Goal: Information Seeking & Learning: Learn about a topic

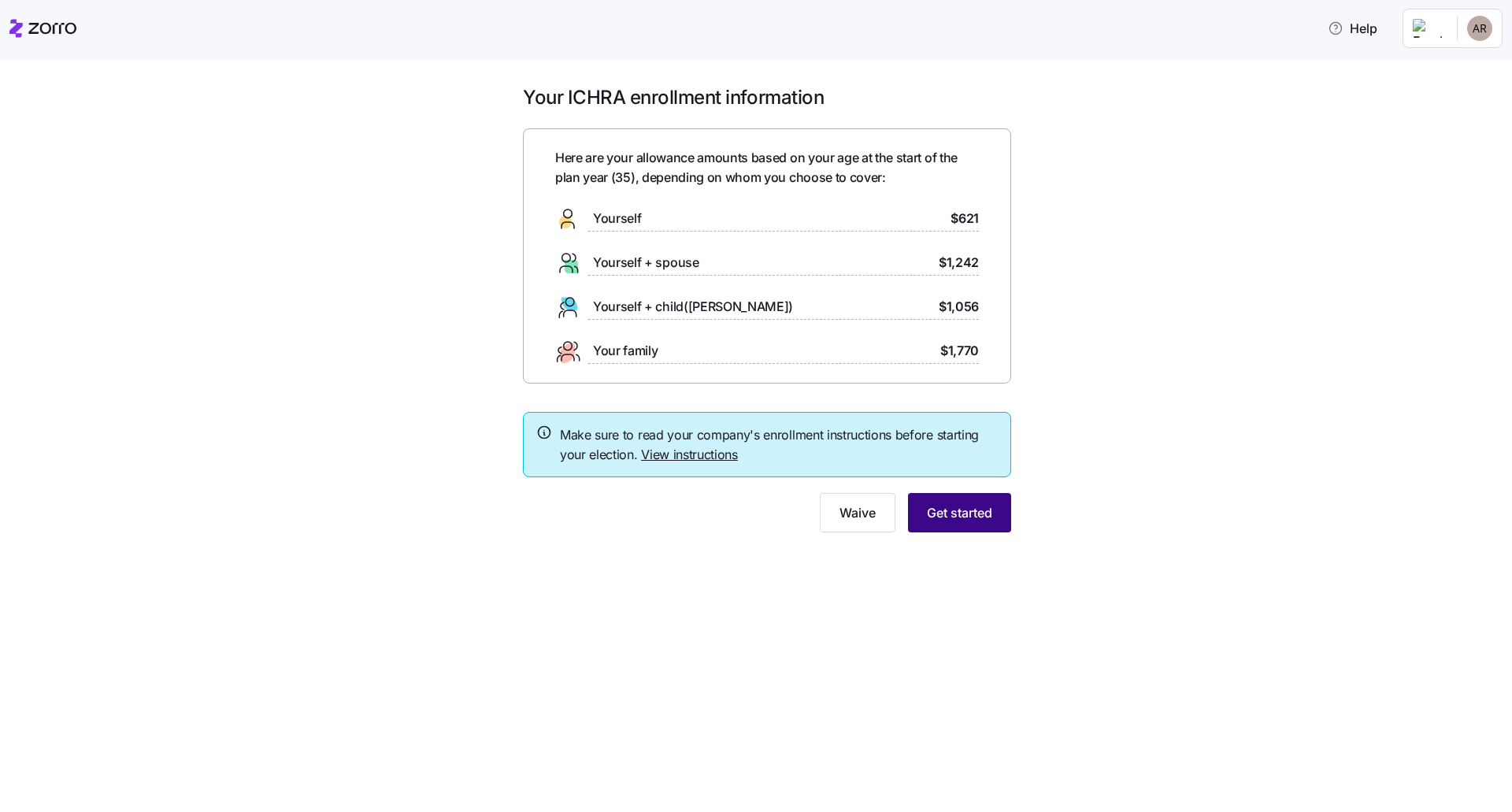
click at [980, 513] on span "Get started" at bounding box center [959, 513] width 65 height 19
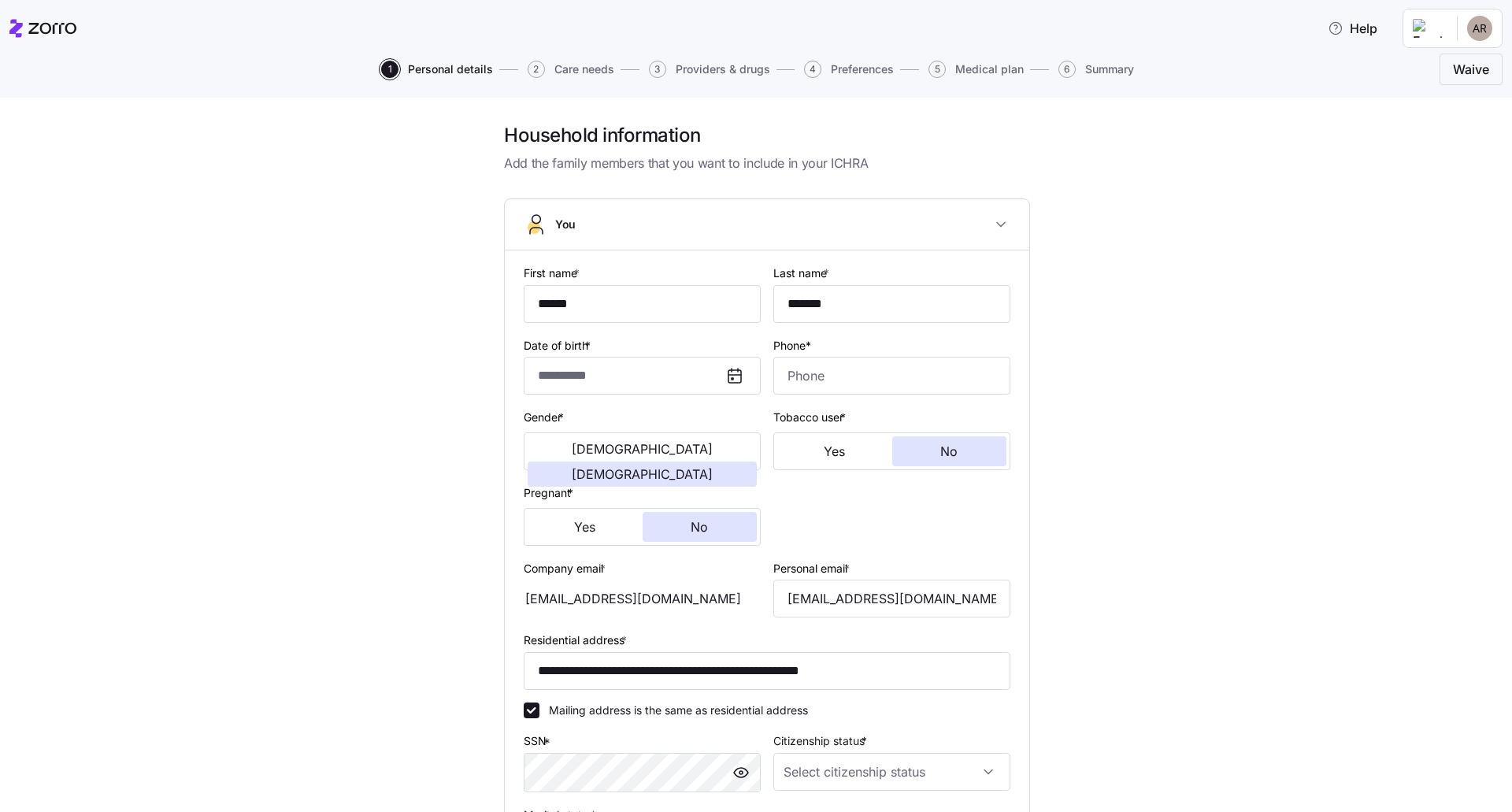
type input "**********"
type input "[PHONE_NUMBER]"
type input "[DEMOGRAPHIC_DATA] citizen"
type input "Single"
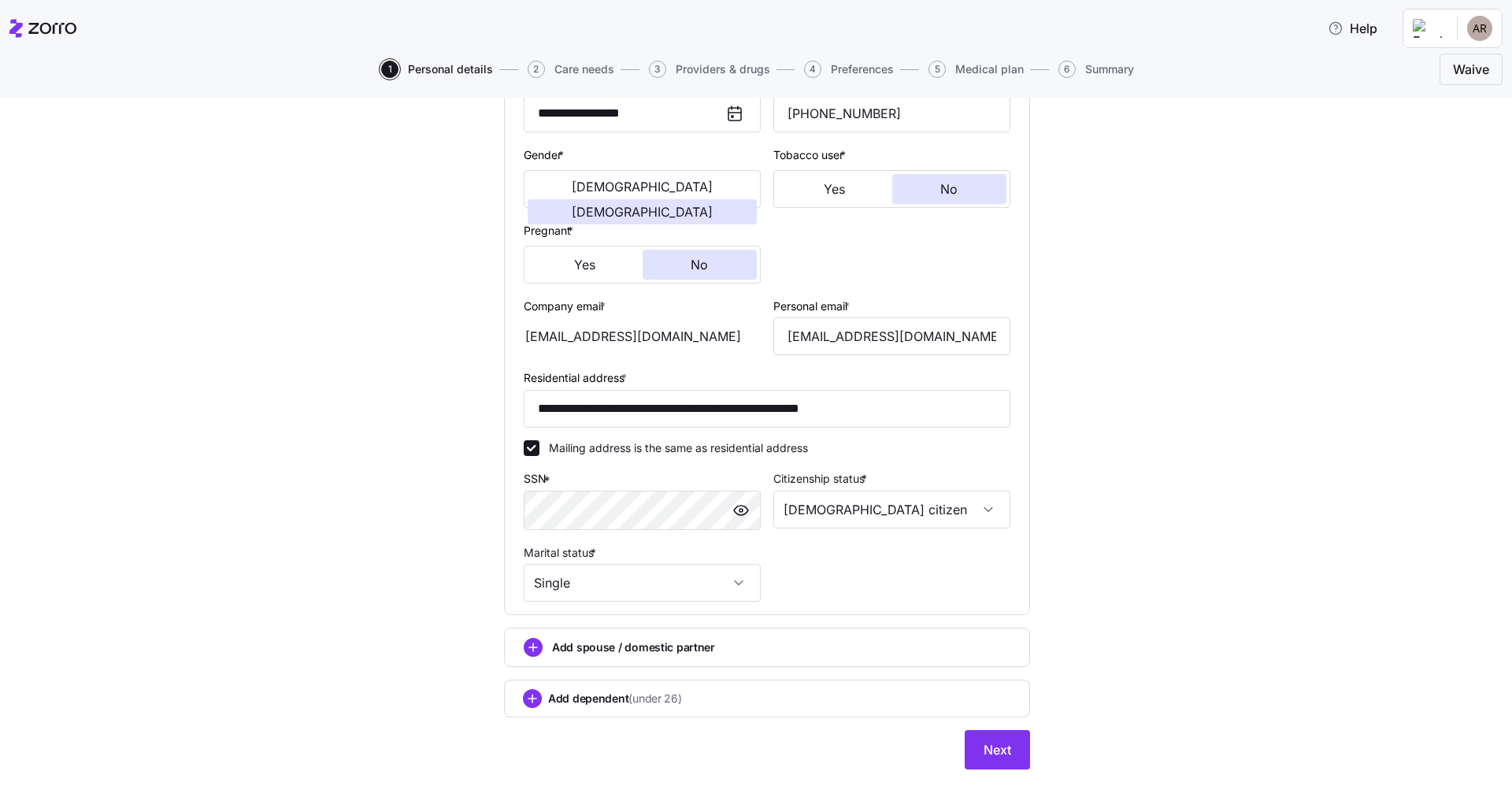
scroll to position [276, 0]
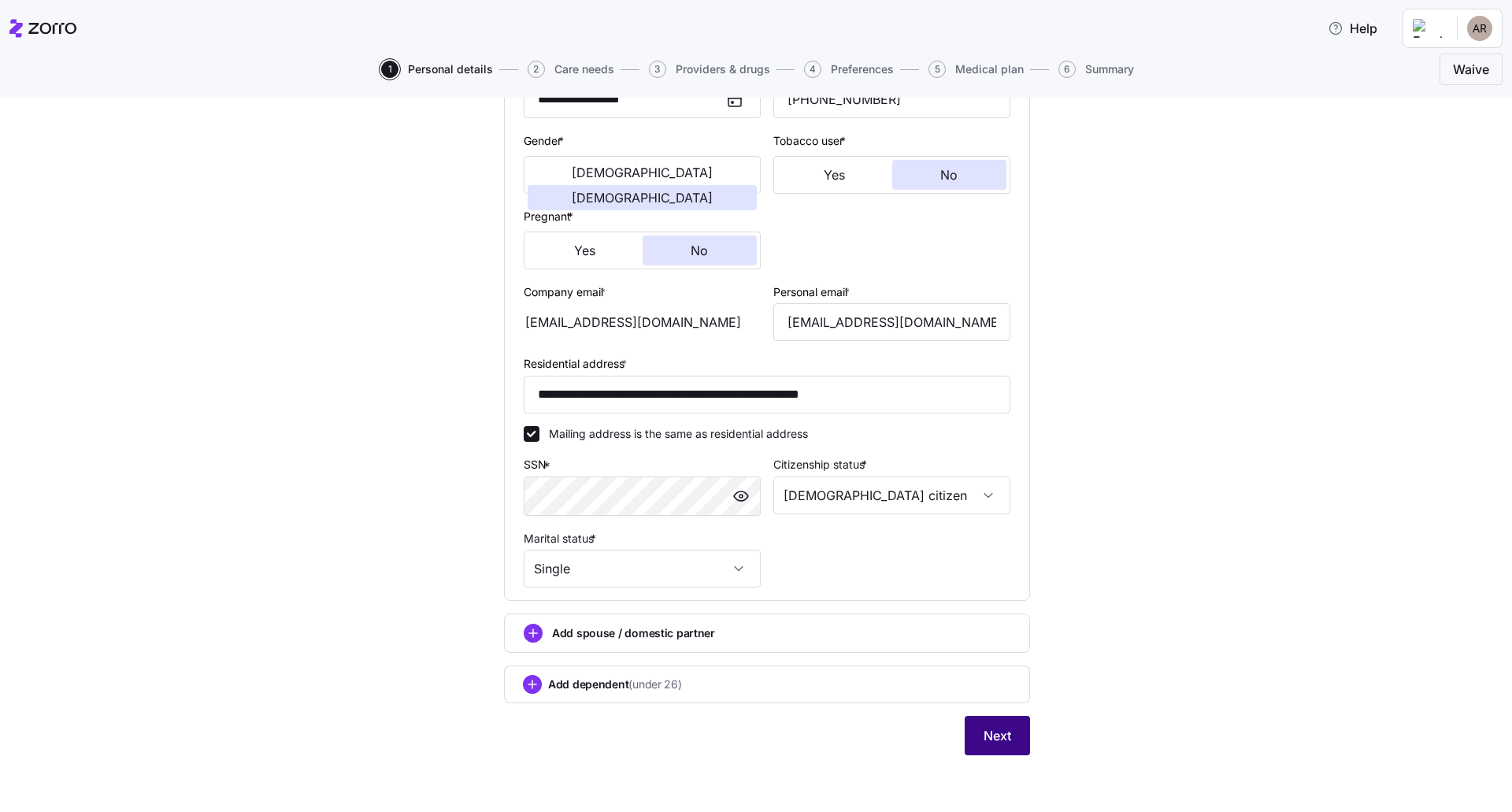
click at [973, 739] on button "Next" at bounding box center [997, 736] width 65 height 39
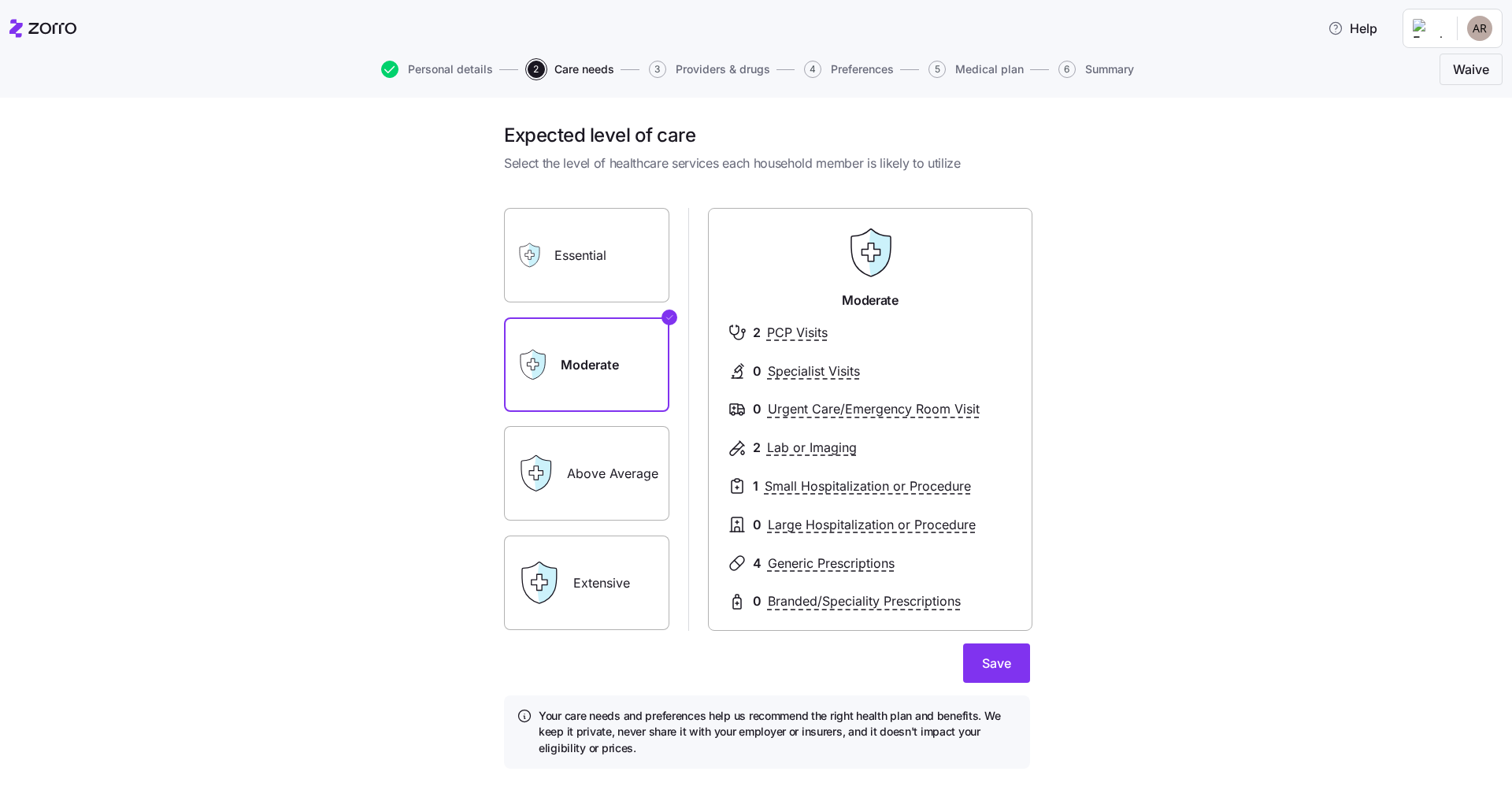
click at [573, 470] on label "Above Average" at bounding box center [587, 473] width 166 height 95
click at [0, 0] on input "Above Average" at bounding box center [0, 0] width 0 height 0
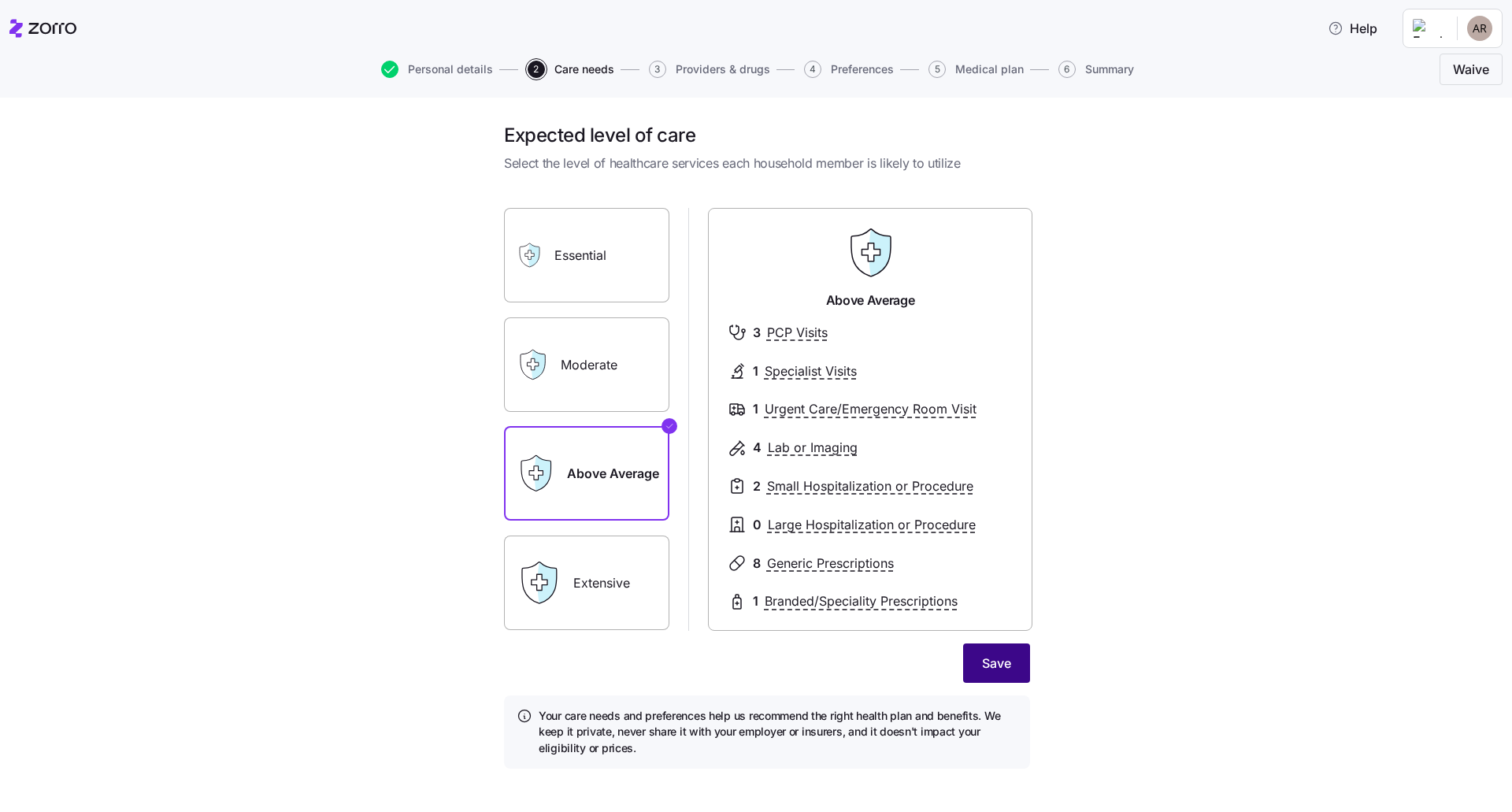
click at [970, 667] on button "Save" at bounding box center [996, 664] width 67 height 39
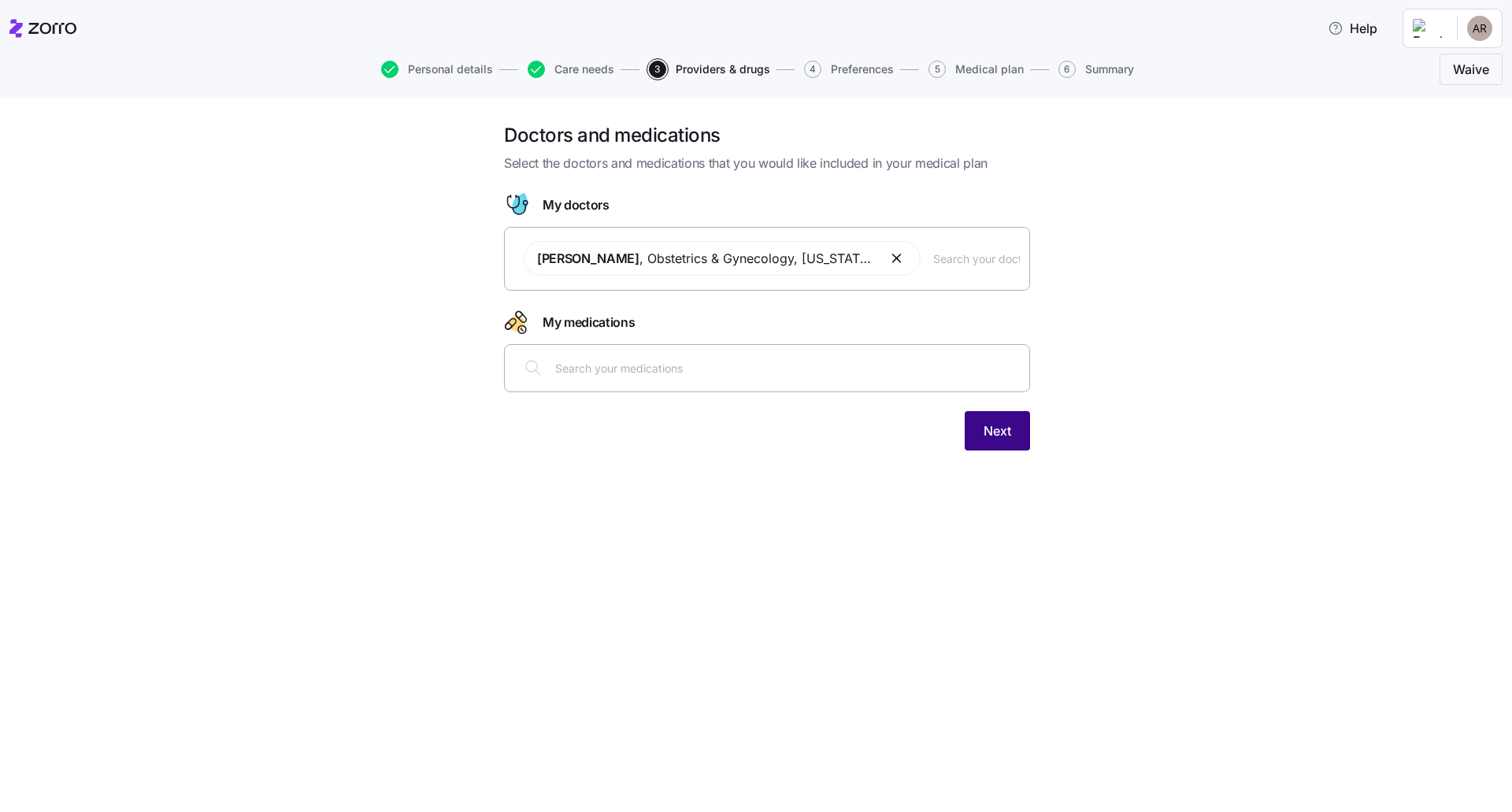
click at [1006, 431] on span "Next" at bounding box center [997, 431] width 28 height 19
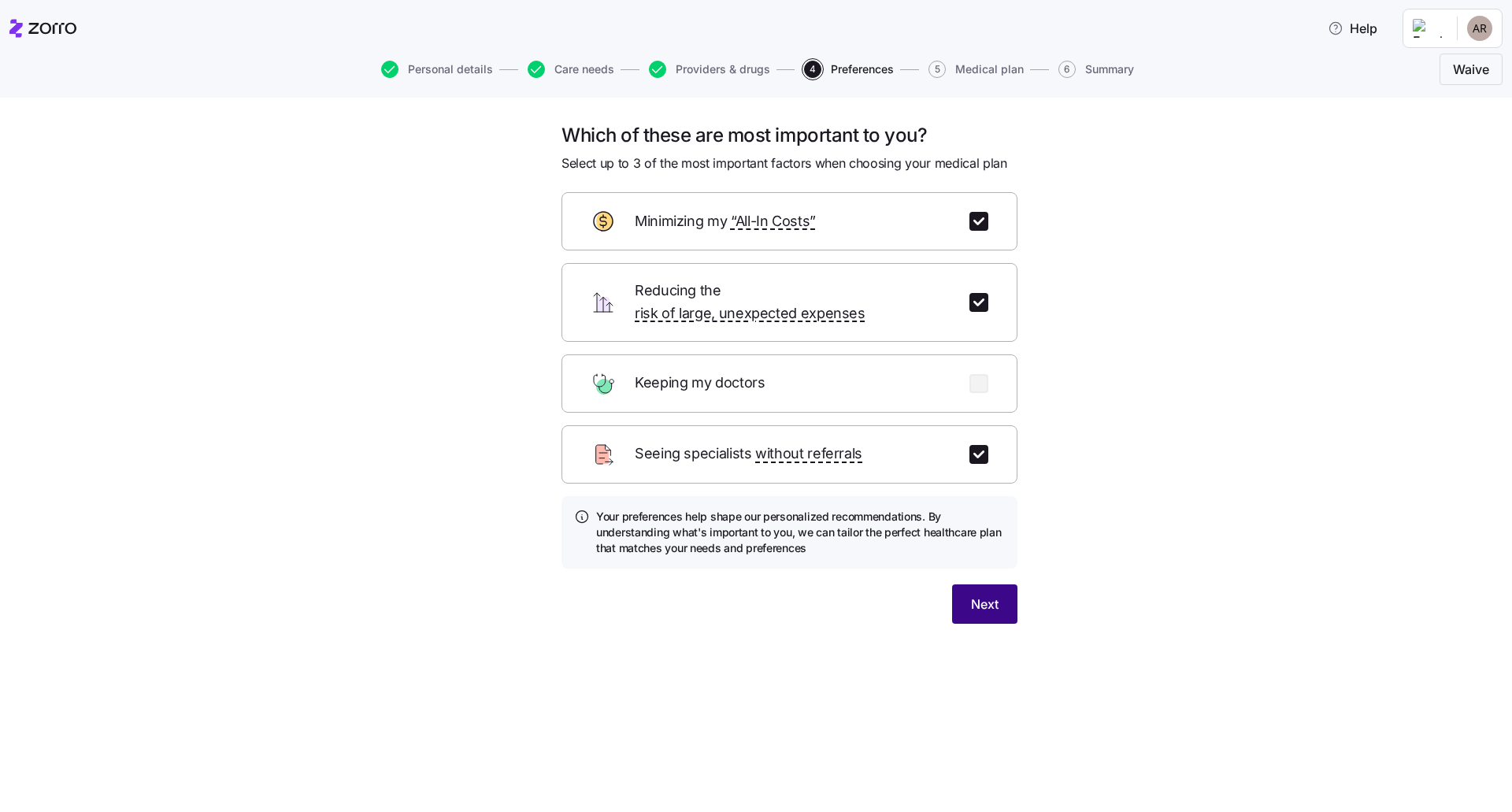
click at [982, 602] on button "Next" at bounding box center [984, 604] width 65 height 39
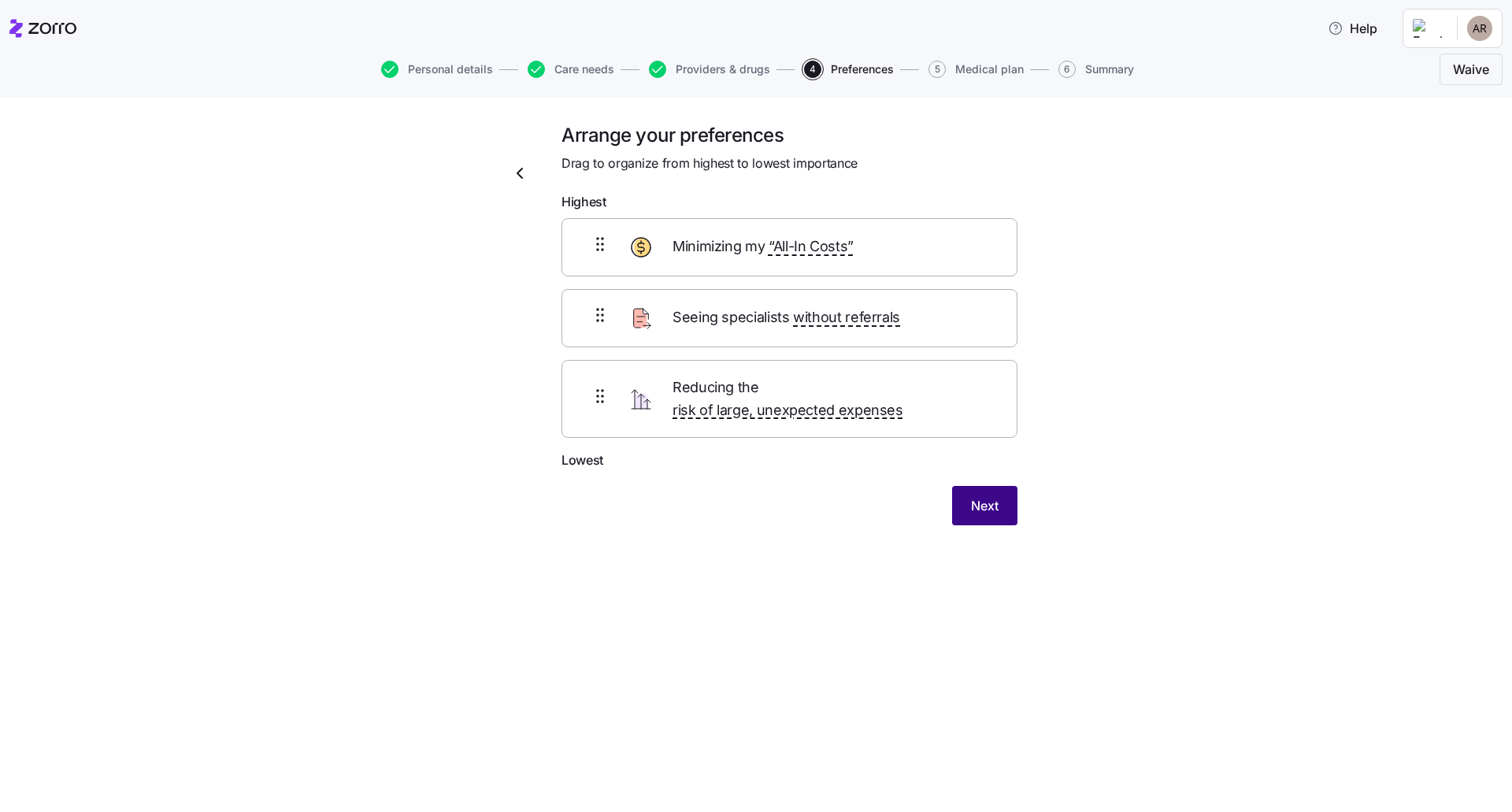
click at [975, 486] on button "Next" at bounding box center [984, 506] width 65 height 39
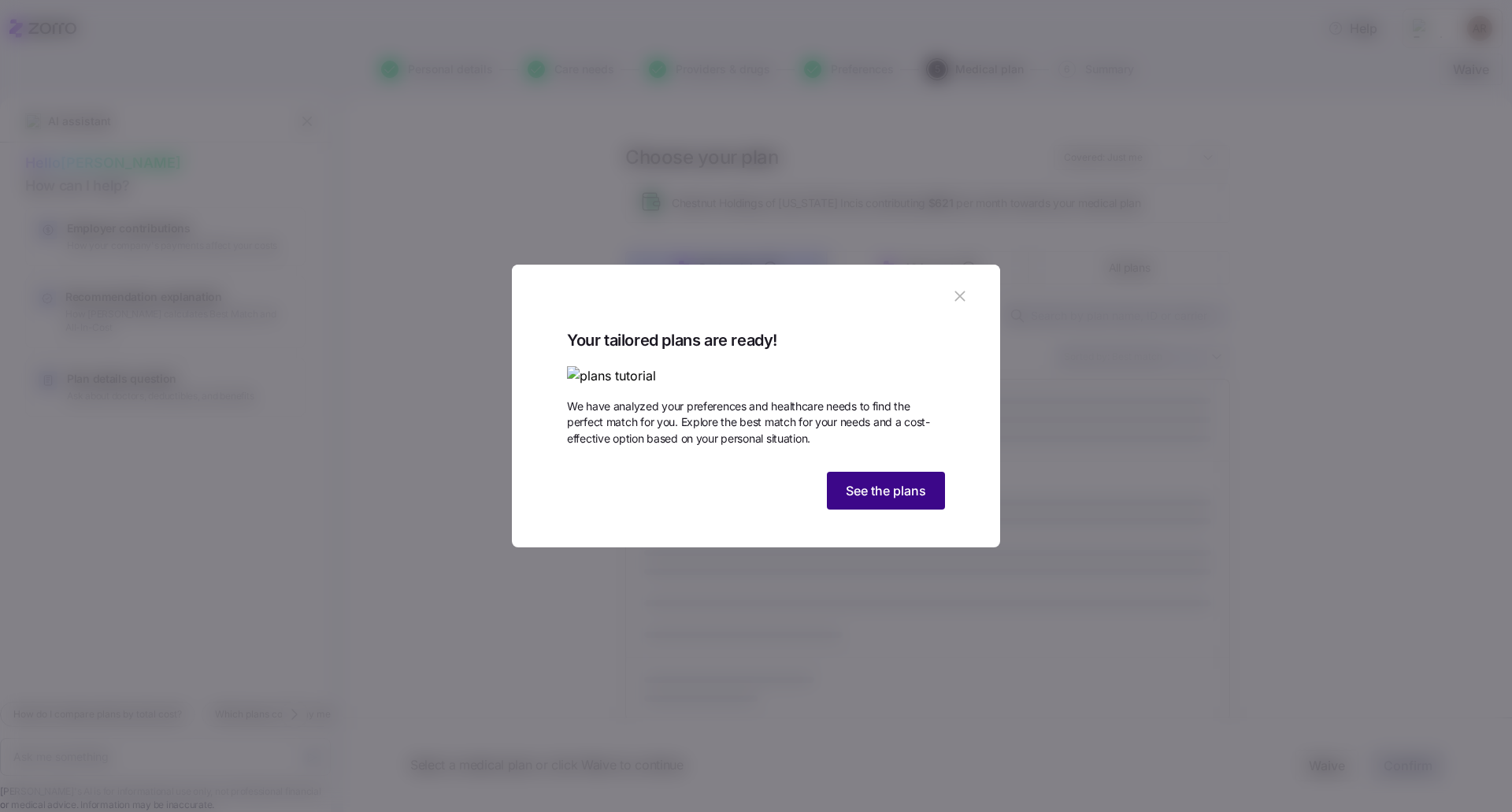
click at [894, 510] on button "See the plans" at bounding box center [886, 491] width 118 height 38
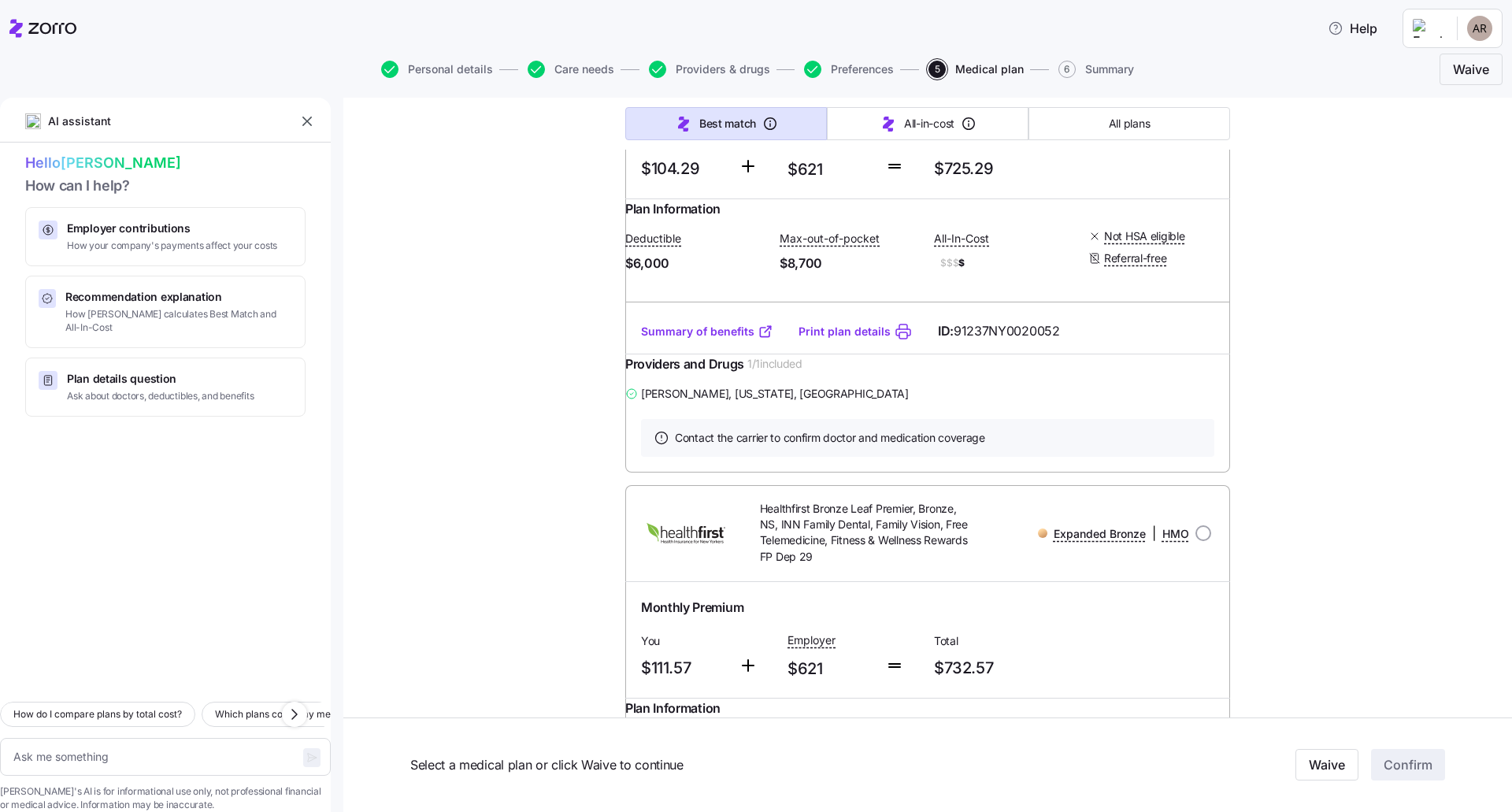
type textarea "x"
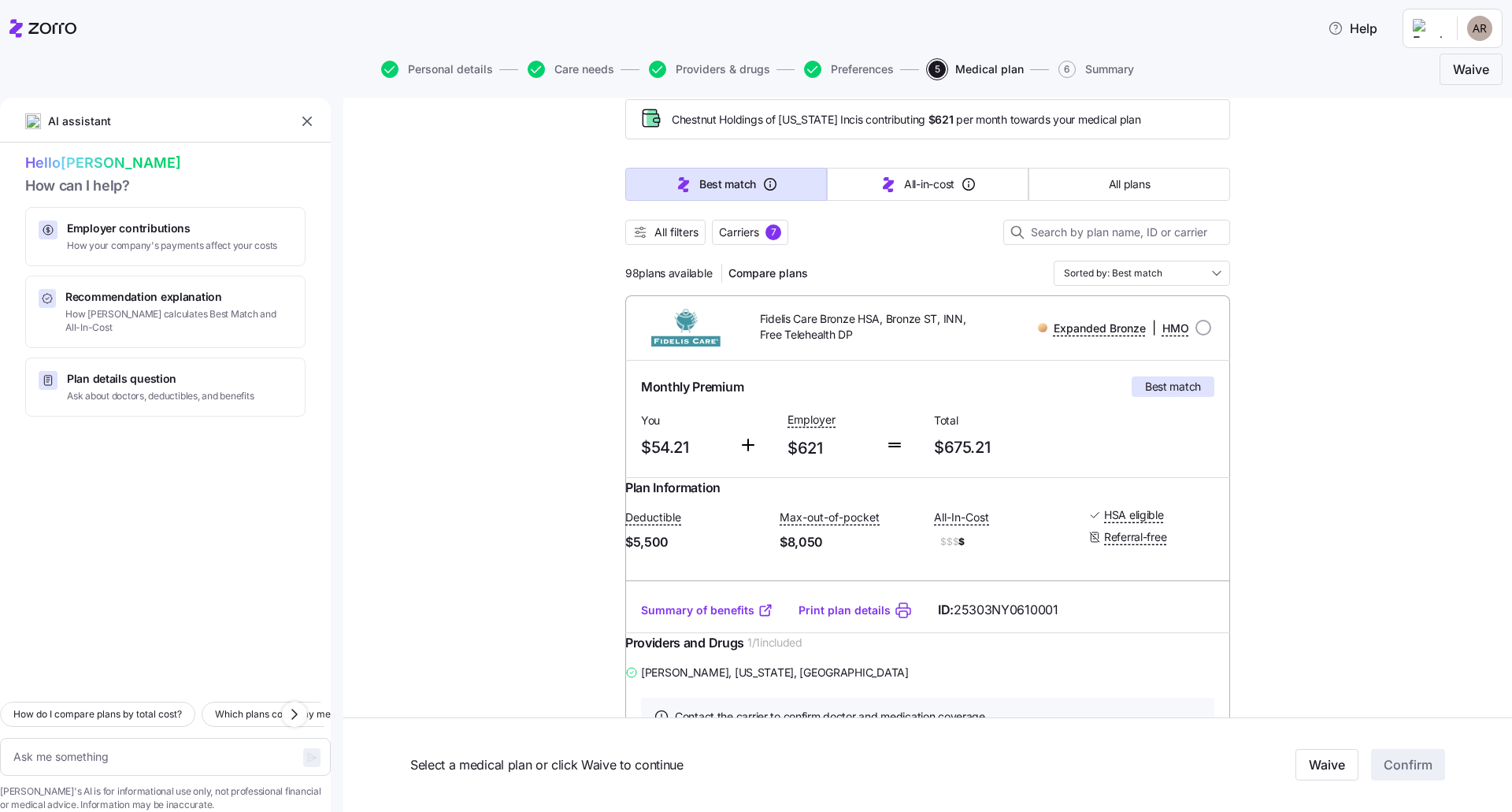
scroll to position [158, 0]
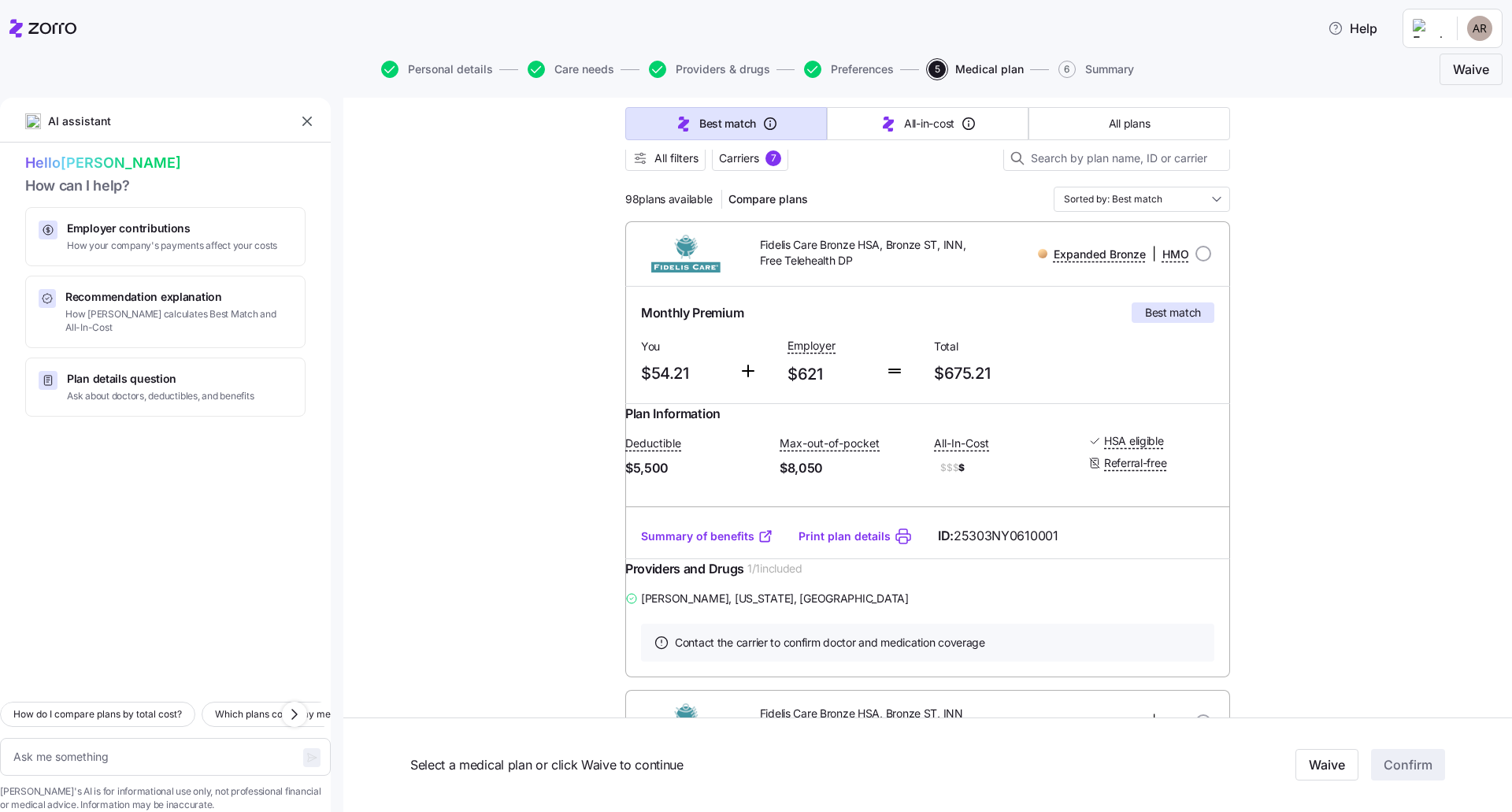
click at [722, 544] on link "Summary of benefits" at bounding box center [707, 537] width 133 height 16
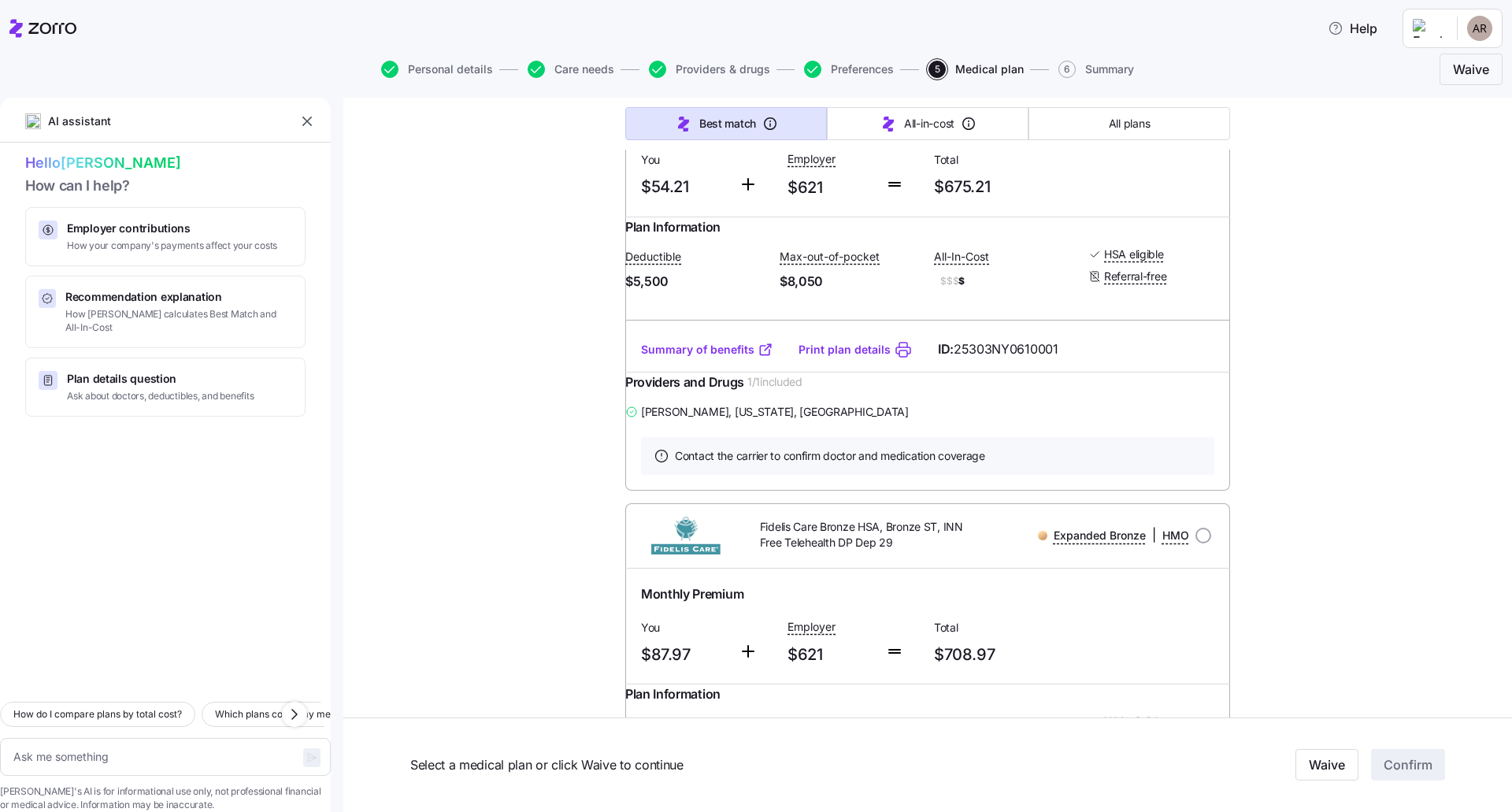
scroll to position [631, 0]
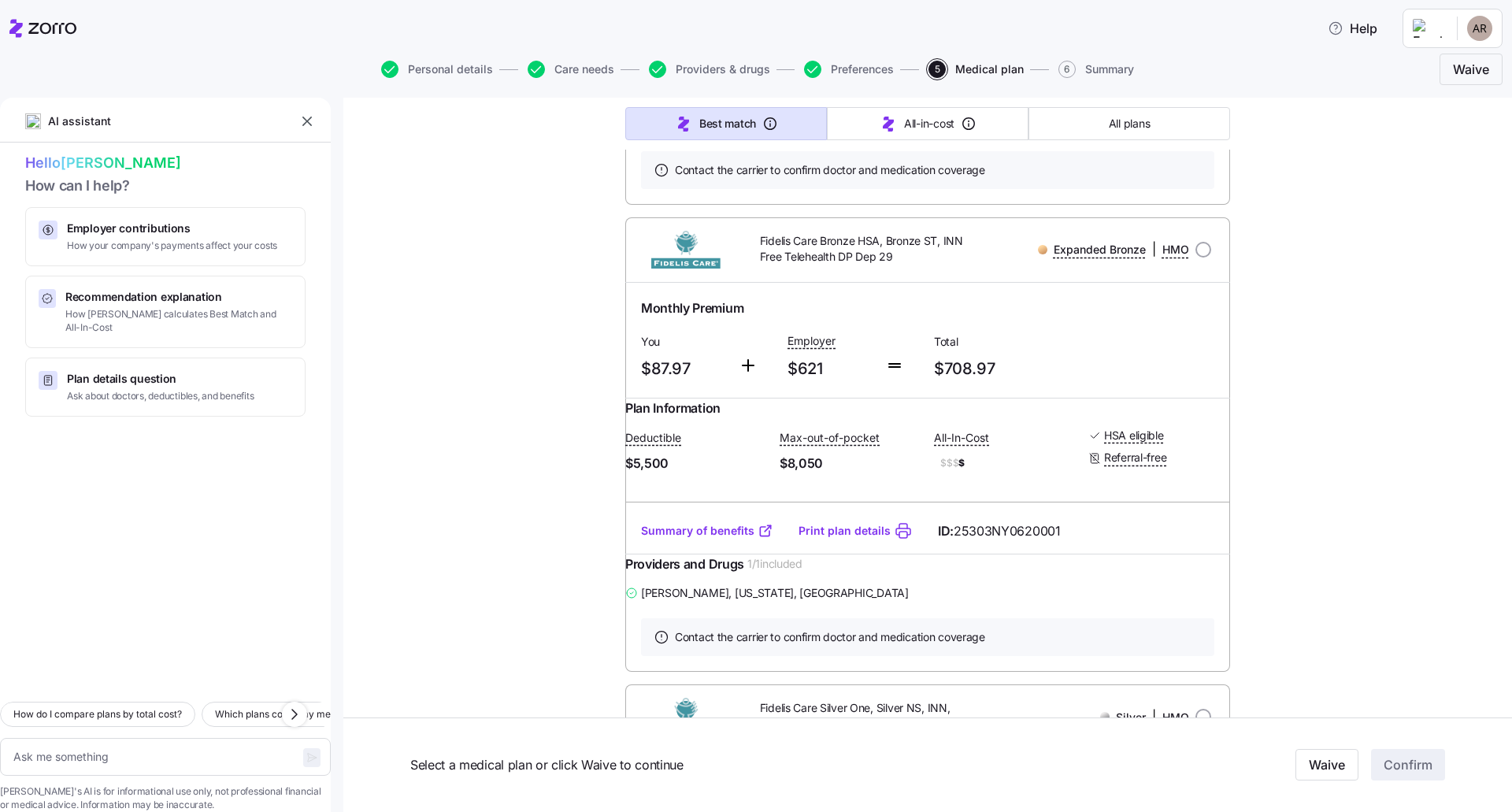
click at [733, 539] on link "Summary of benefits" at bounding box center [707, 531] width 133 height 16
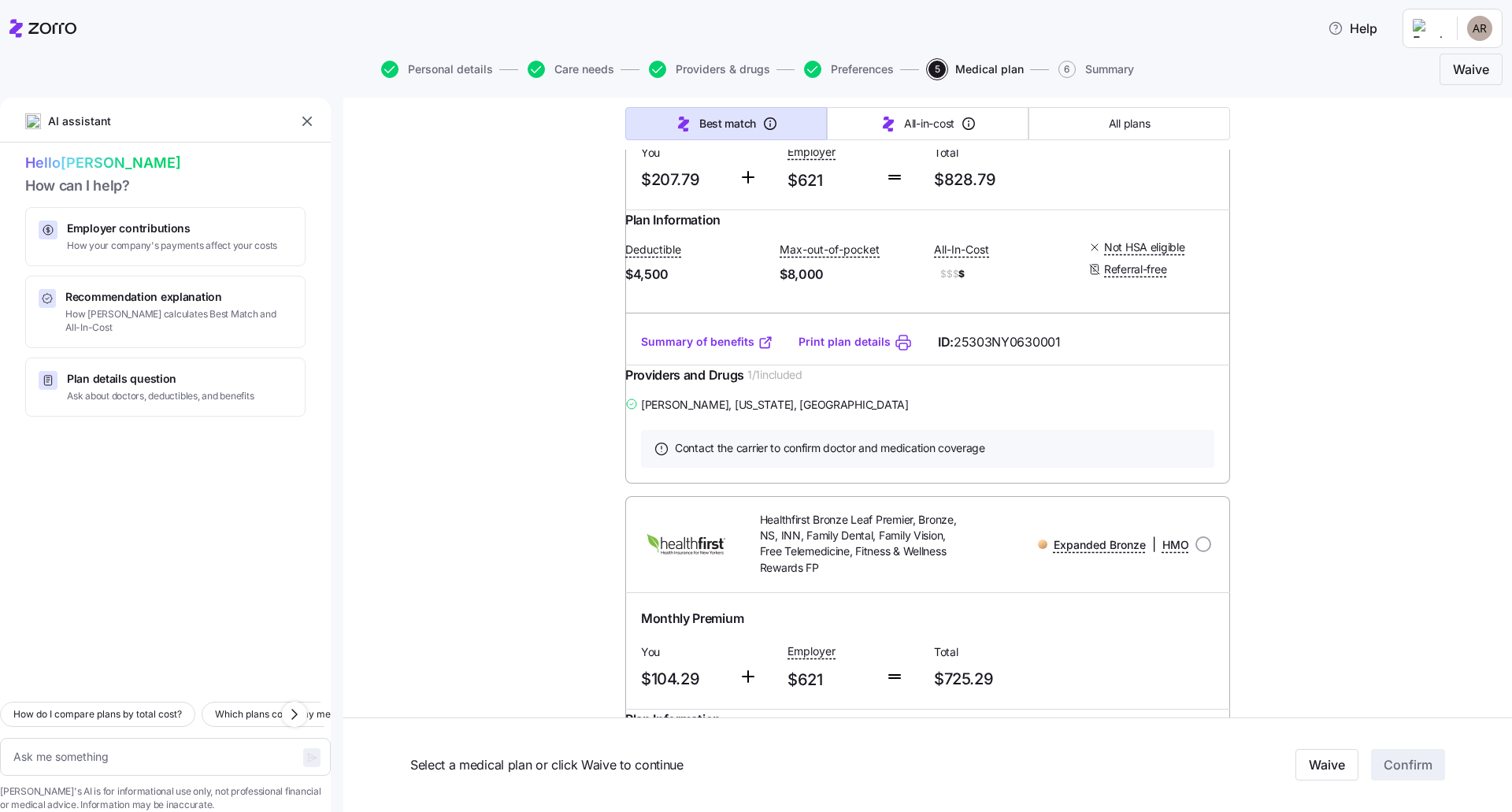
scroll to position [1260, 0]
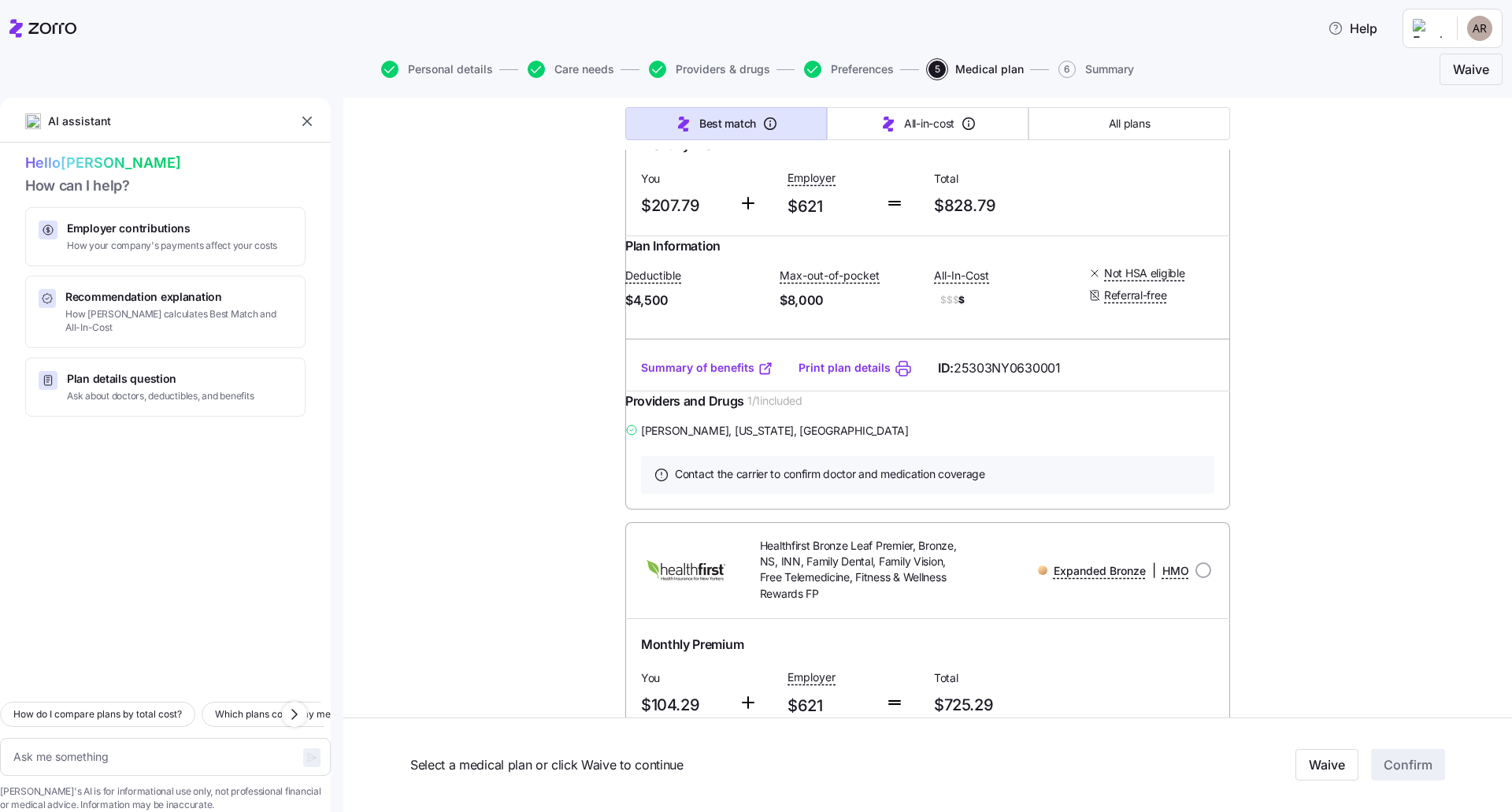
click at [715, 376] on link "Summary of benefits" at bounding box center [707, 368] width 133 height 16
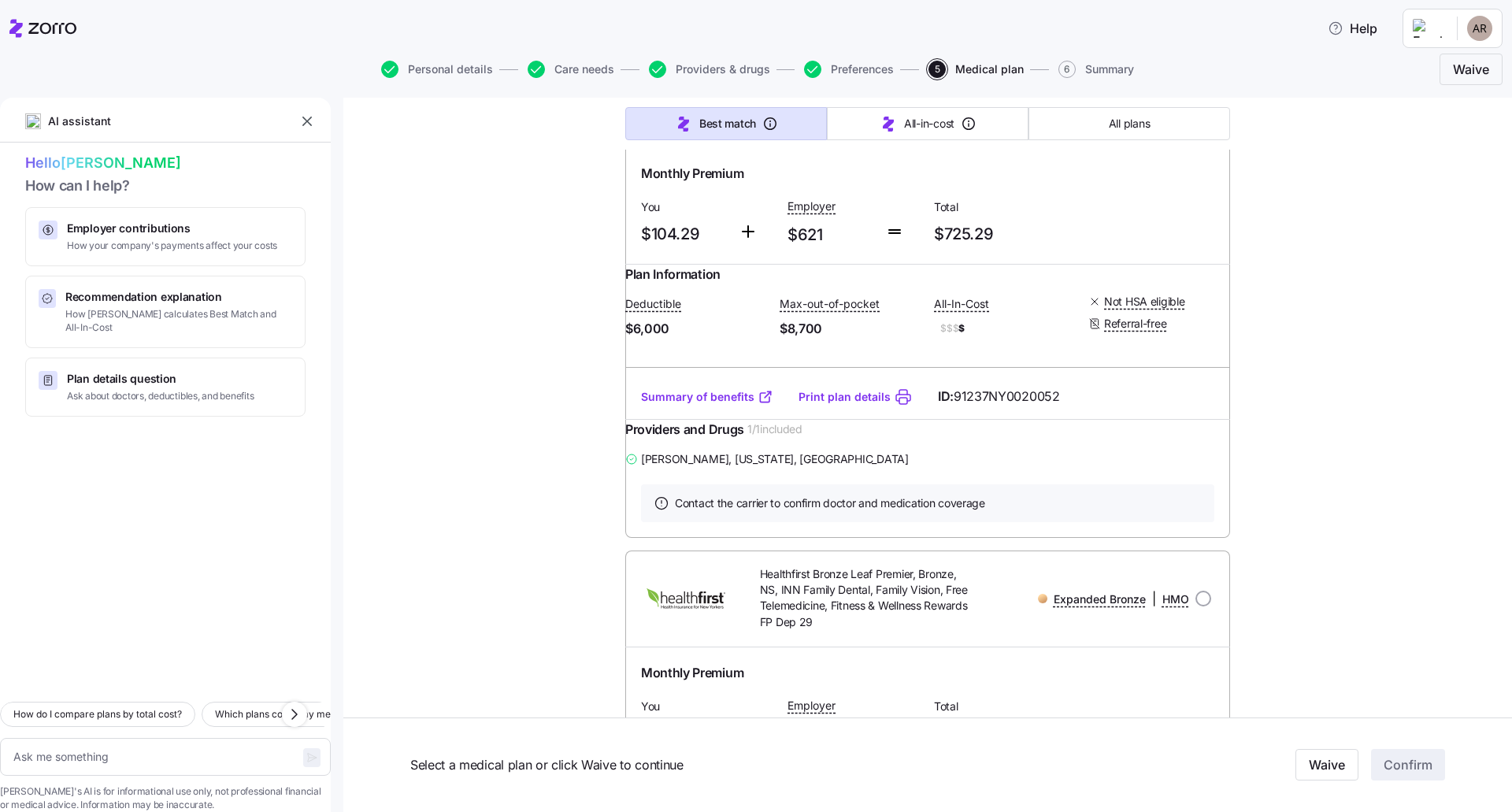
scroll to position [1812, 0]
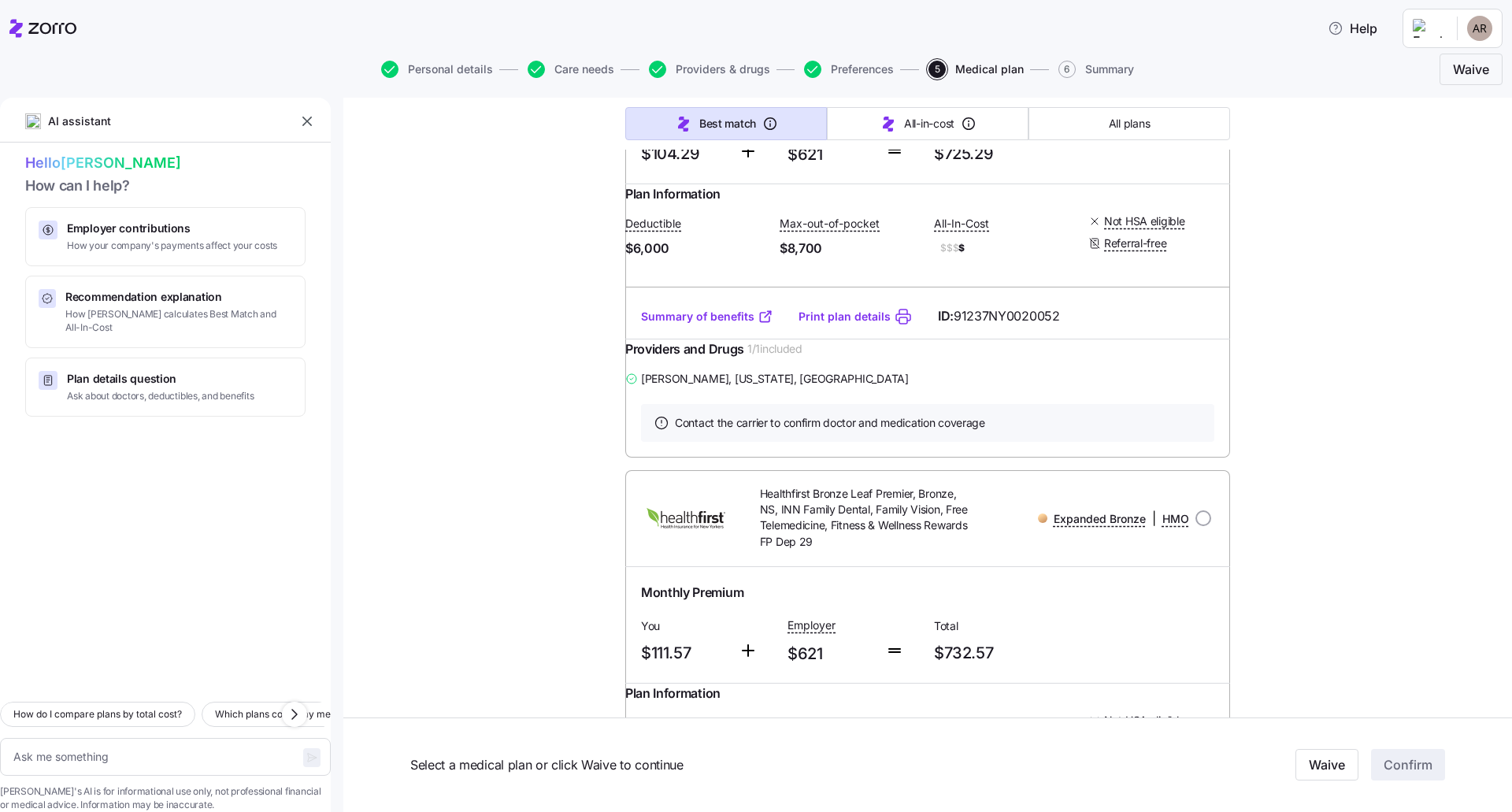
click at [731, 324] on link "Summary of benefits" at bounding box center [707, 316] width 133 height 16
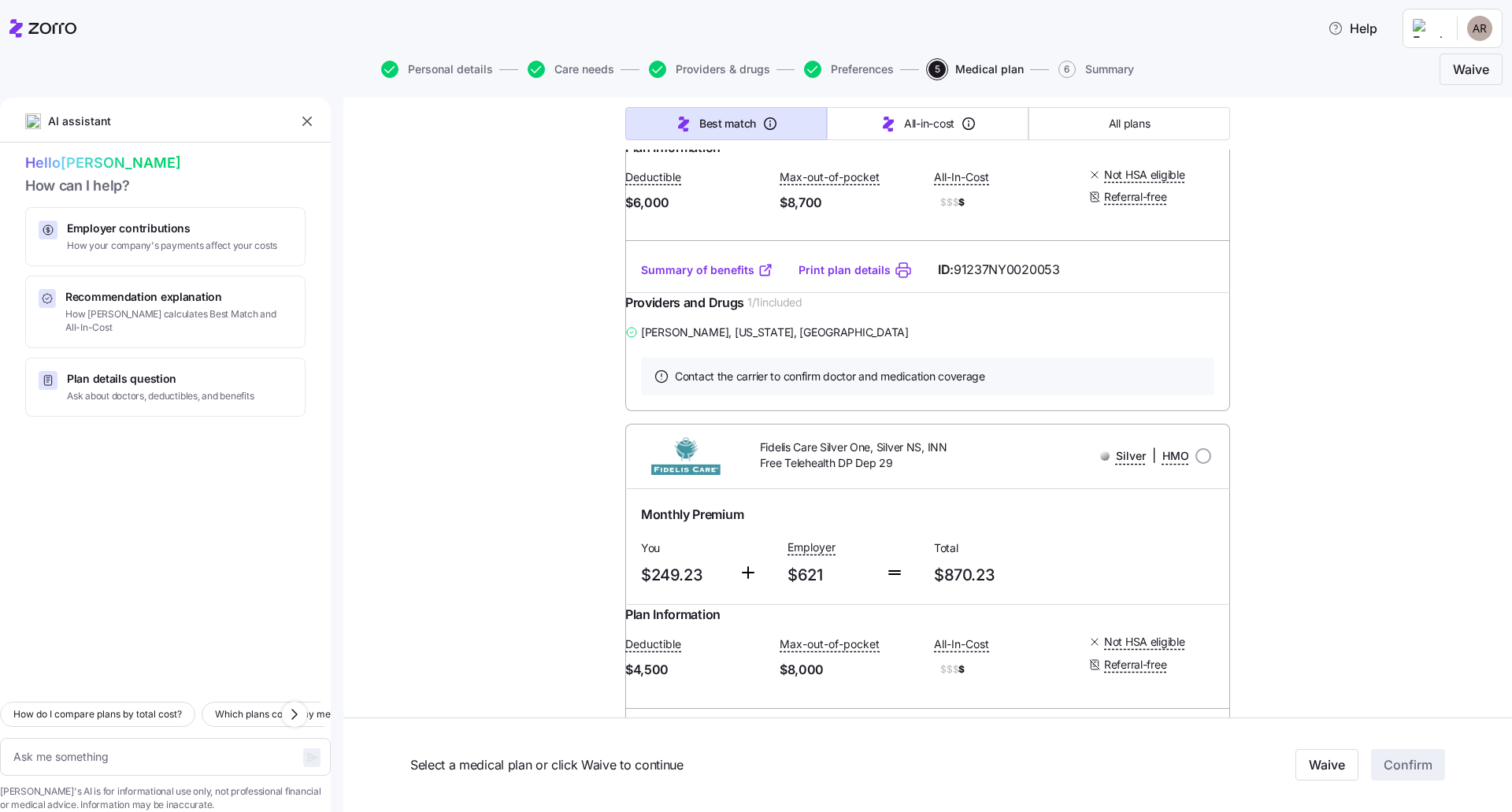
scroll to position [2363, 0]
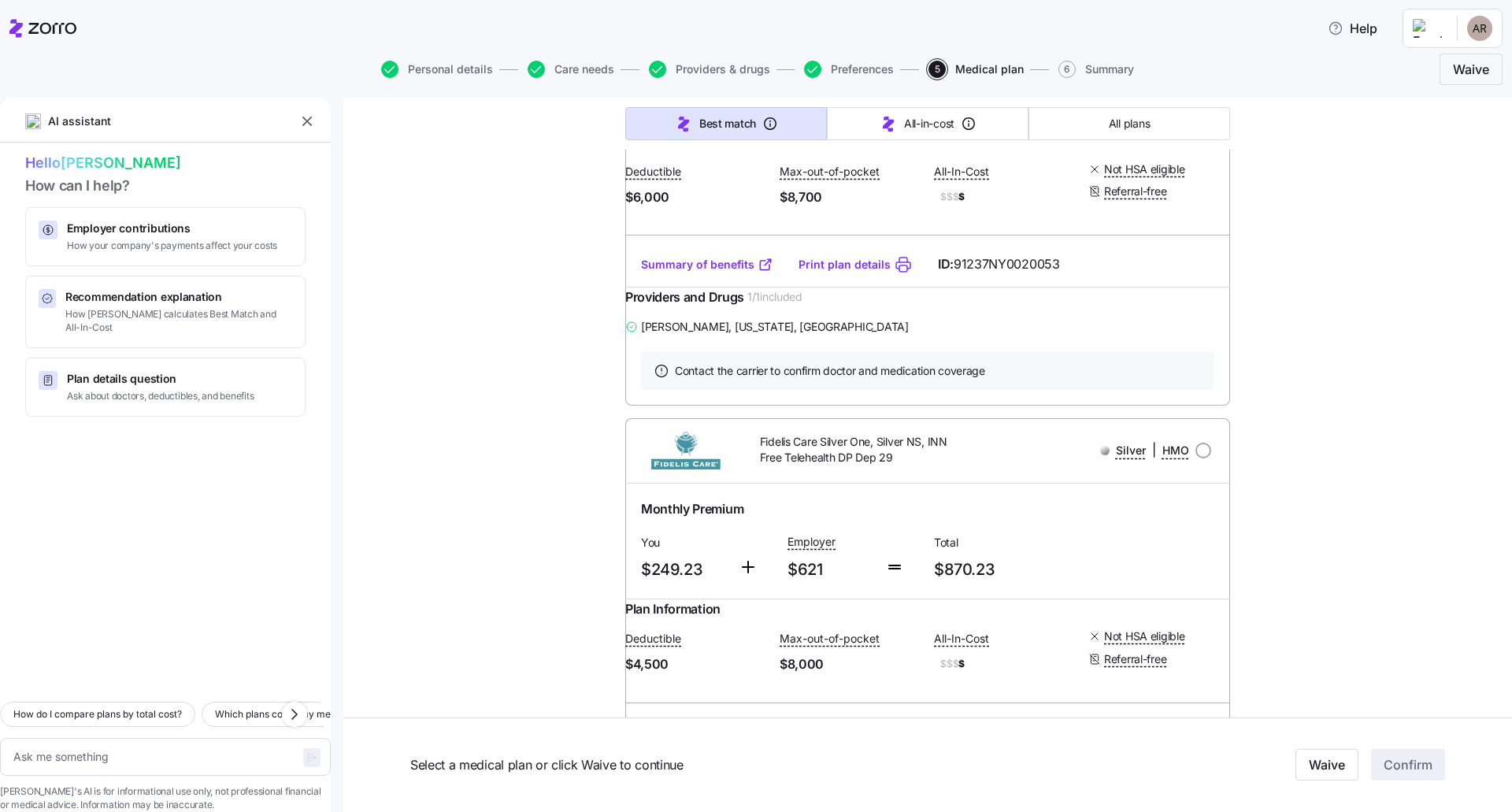
click at [713, 272] on link "Summary of benefits" at bounding box center [707, 264] width 133 height 16
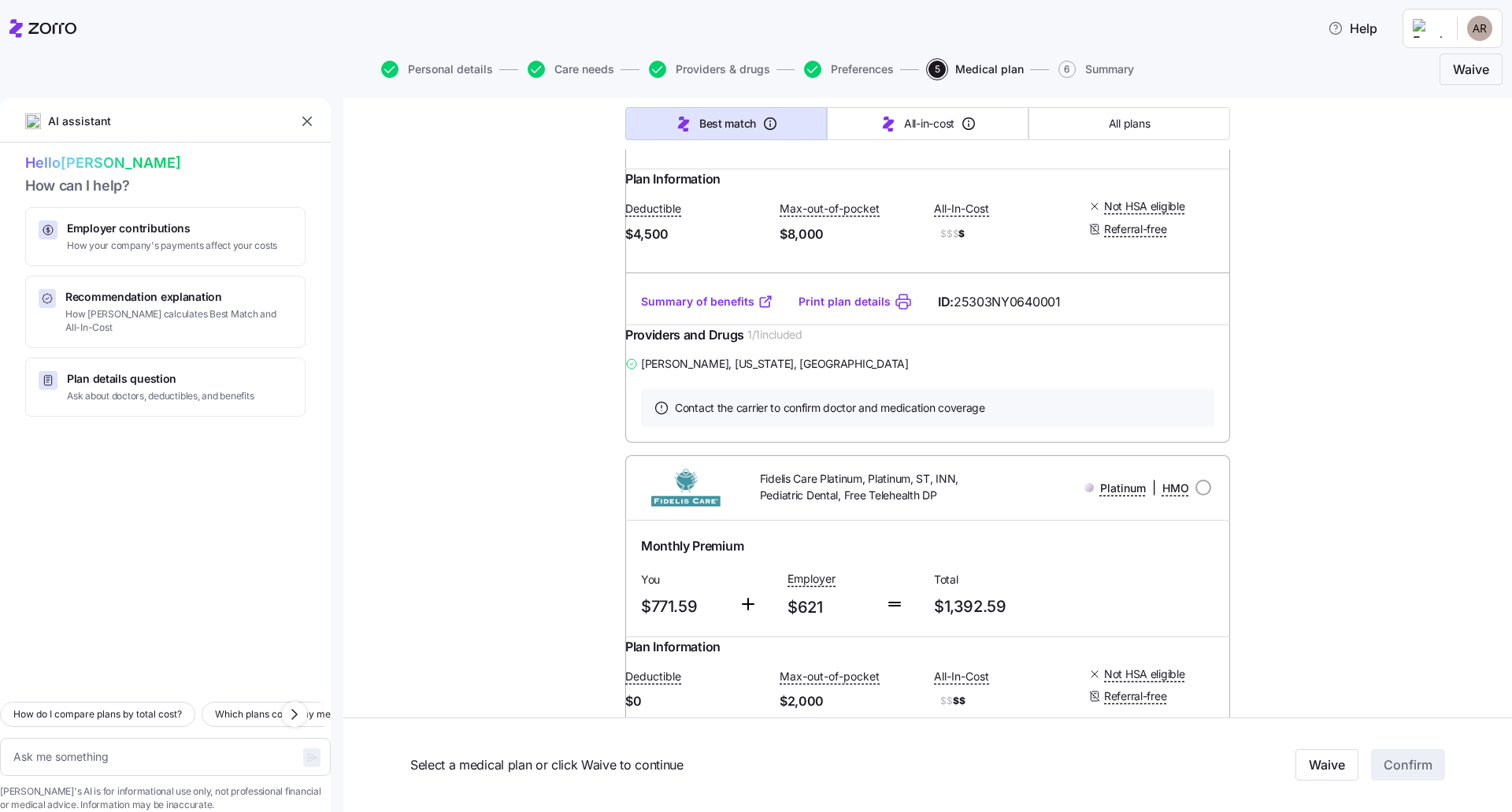
scroll to position [2915, 0]
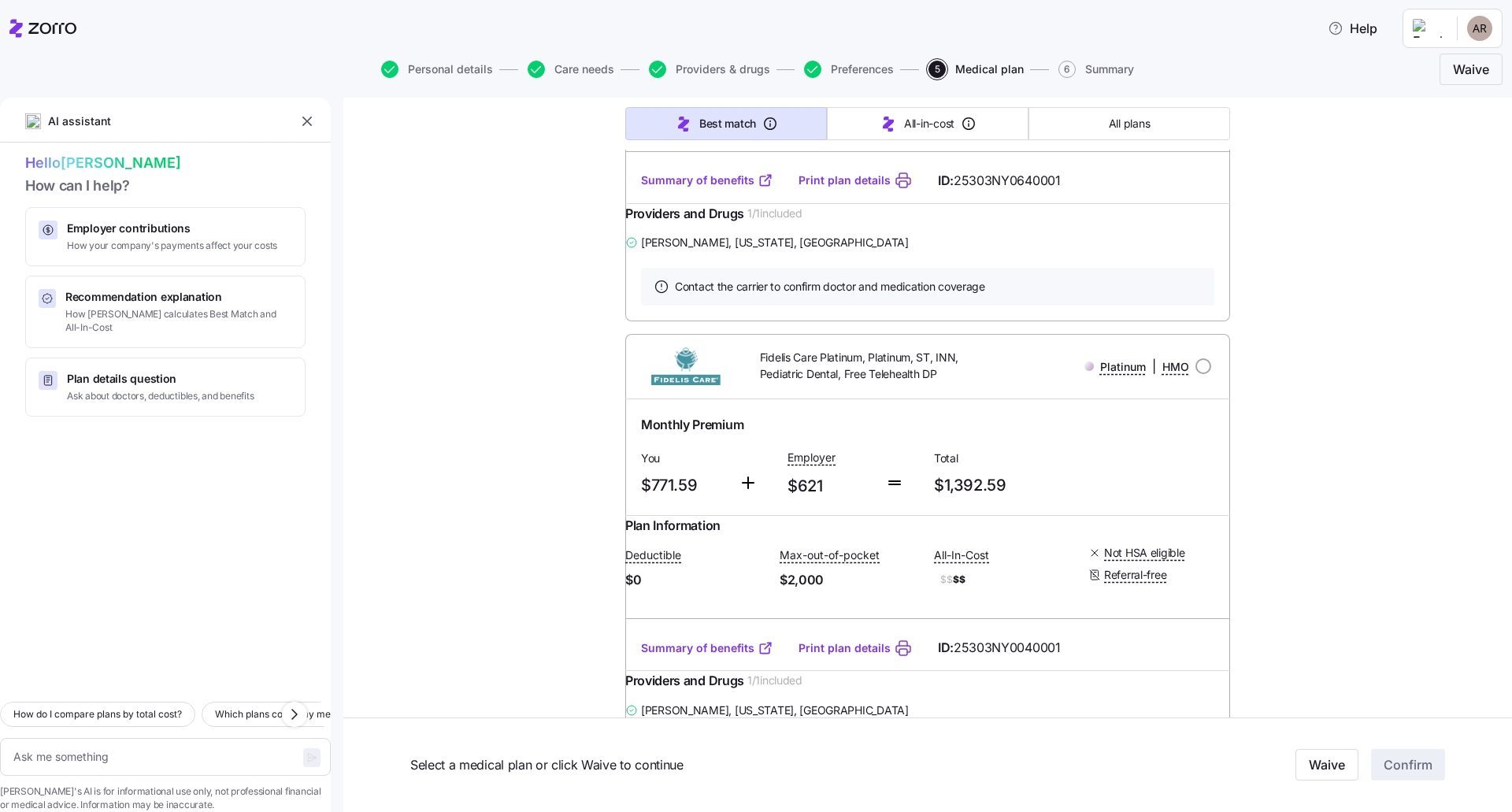
click at [735, 189] on link "Summary of benefits" at bounding box center [707, 181] width 133 height 16
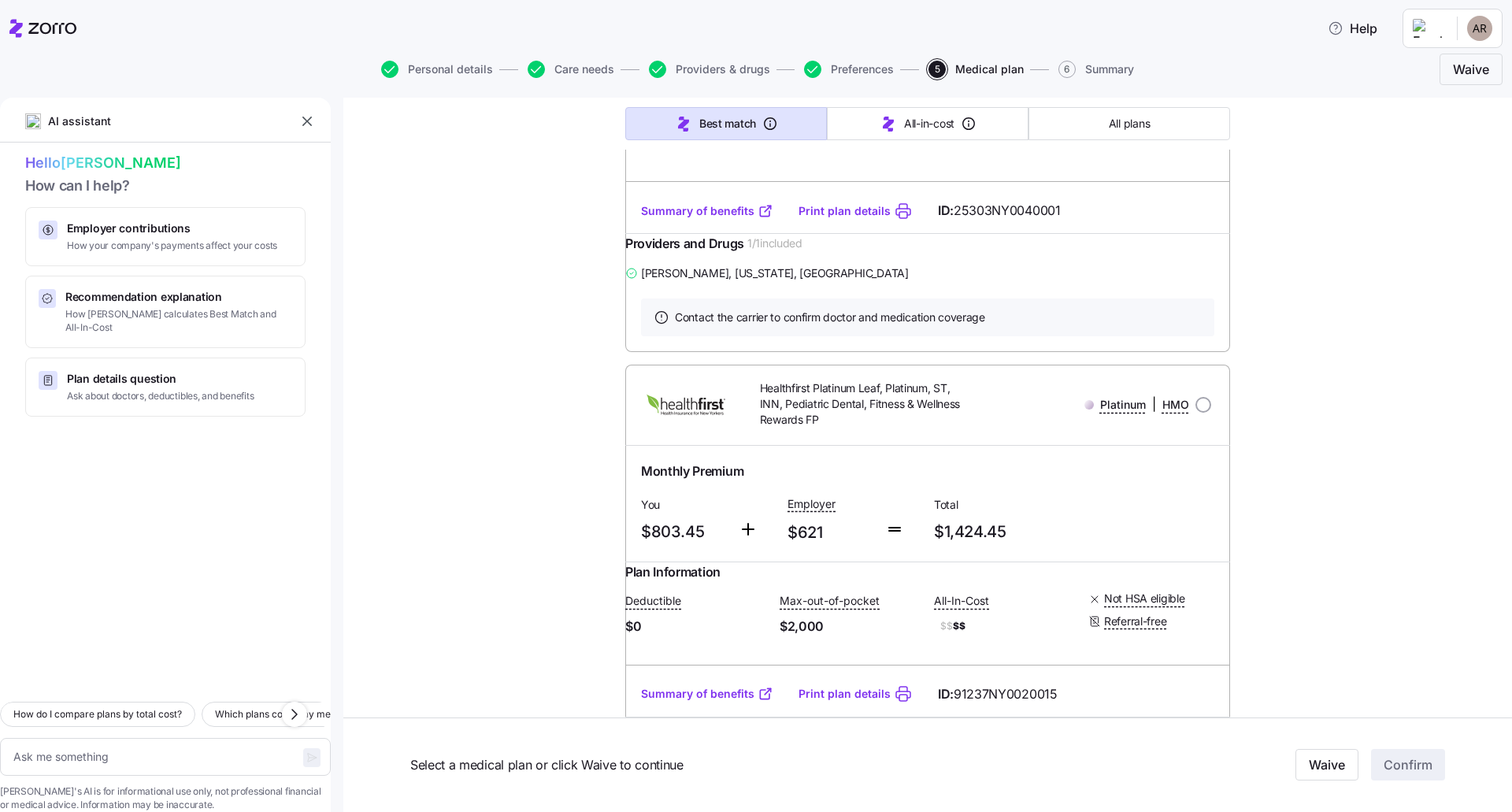
scroll to position [3230, 0]
